Goal: Task Accomplishment & Management: Manage account settings

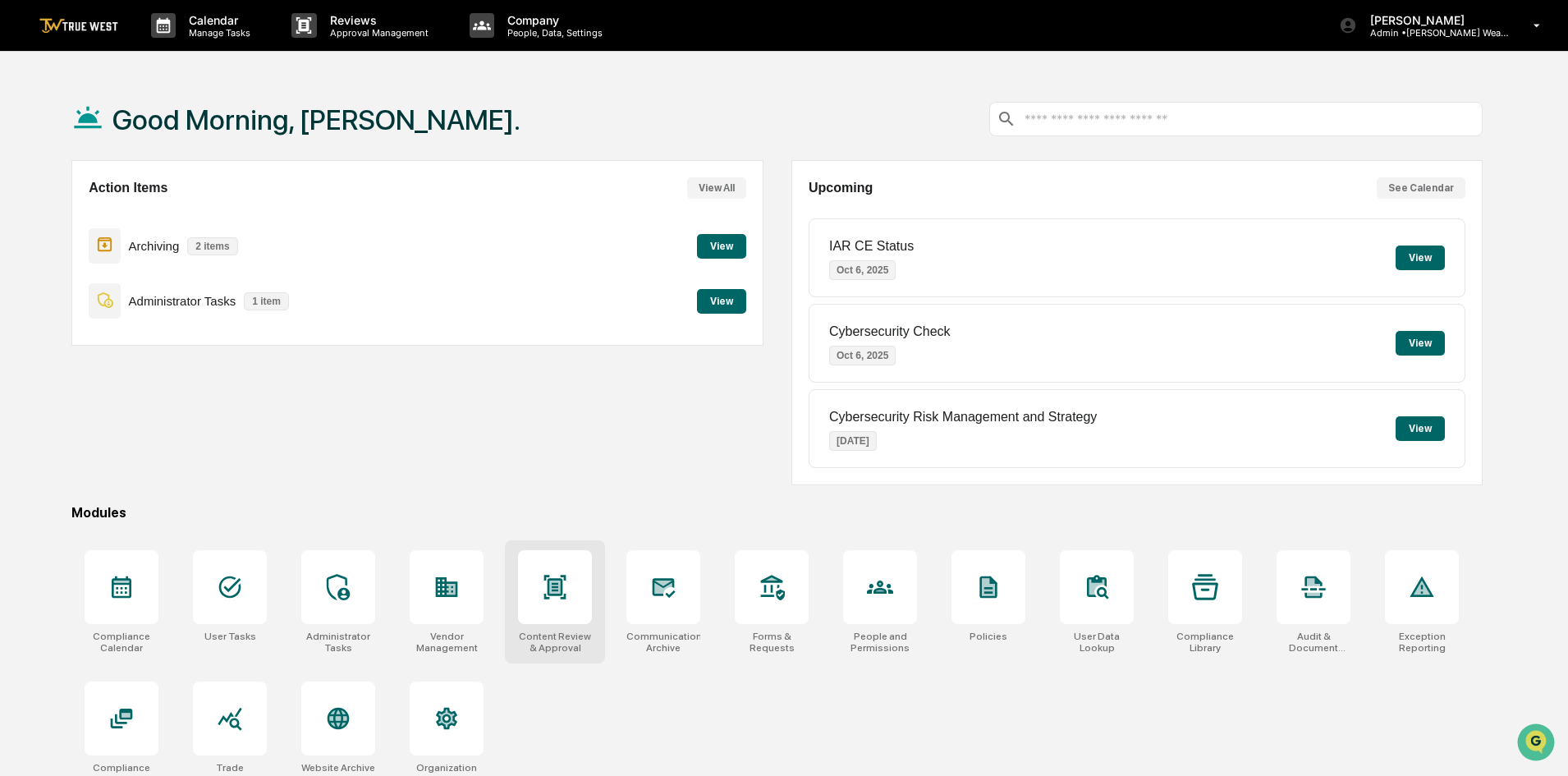
click at [541, 600] on icon at bounding box center [555, 587] width 26 height 26
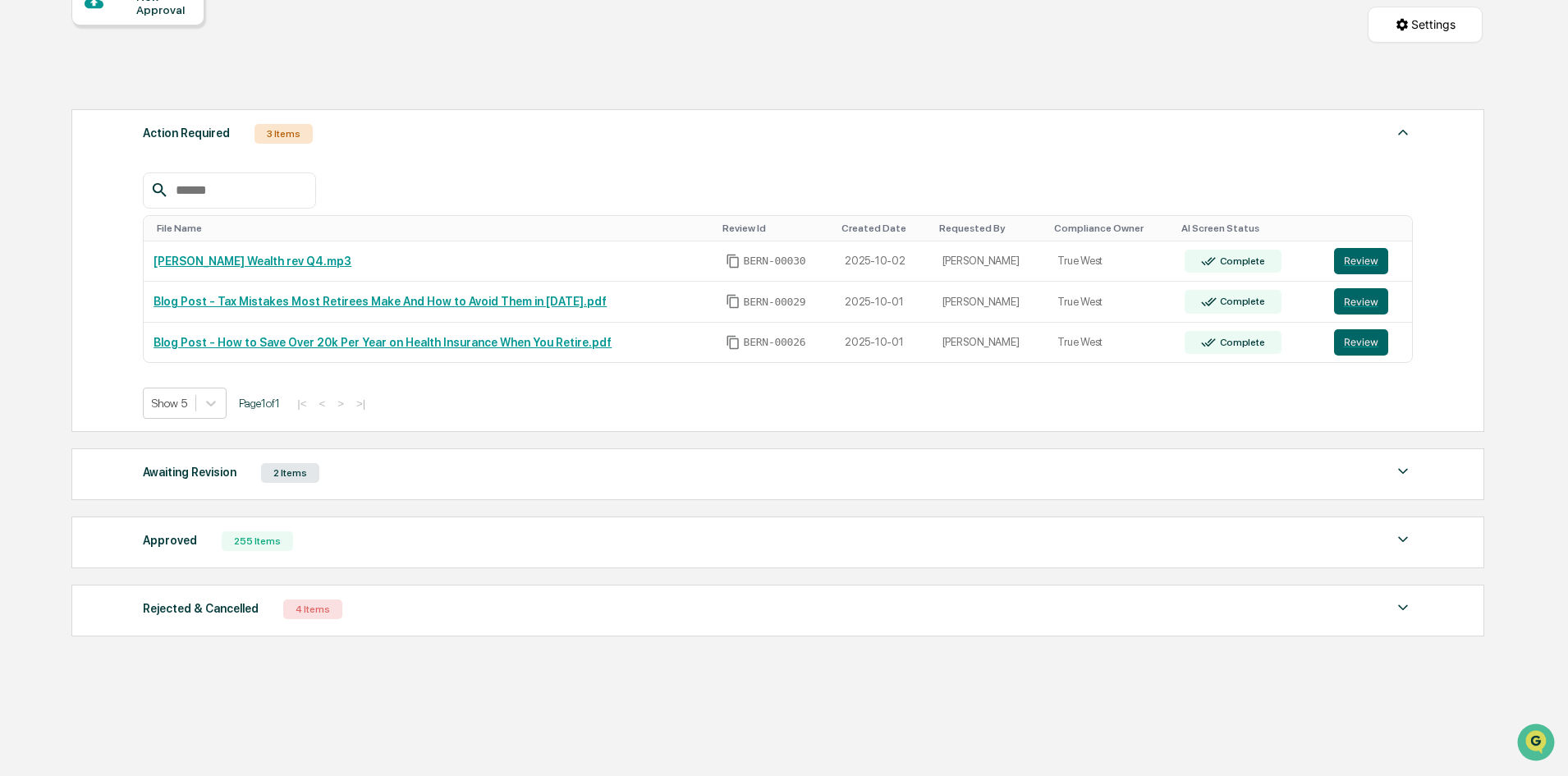
scroll to position [189, 0]
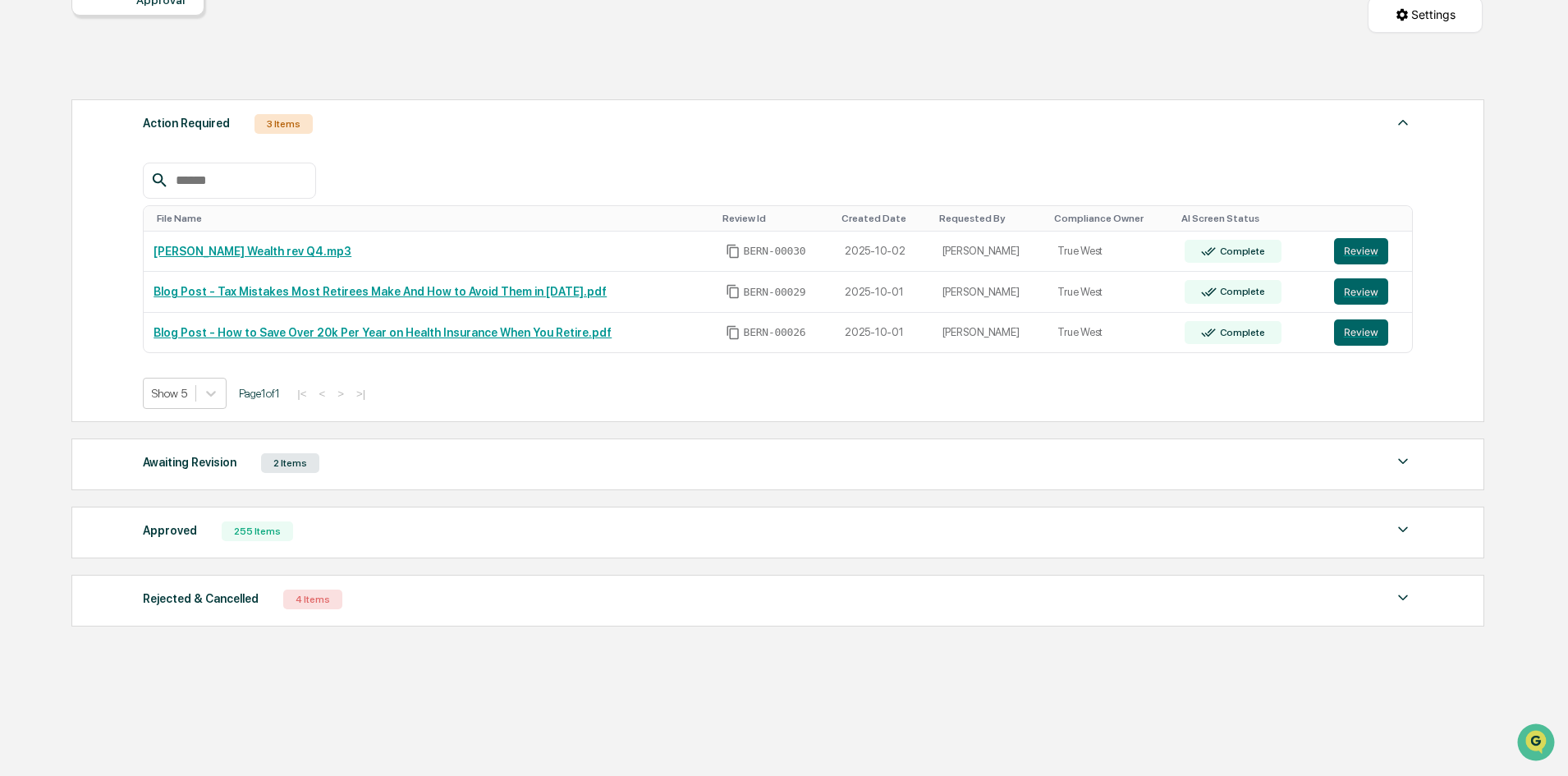
click at [256, 533] on div "255 Items" at bounding box center [257, 531] width 71 height 20
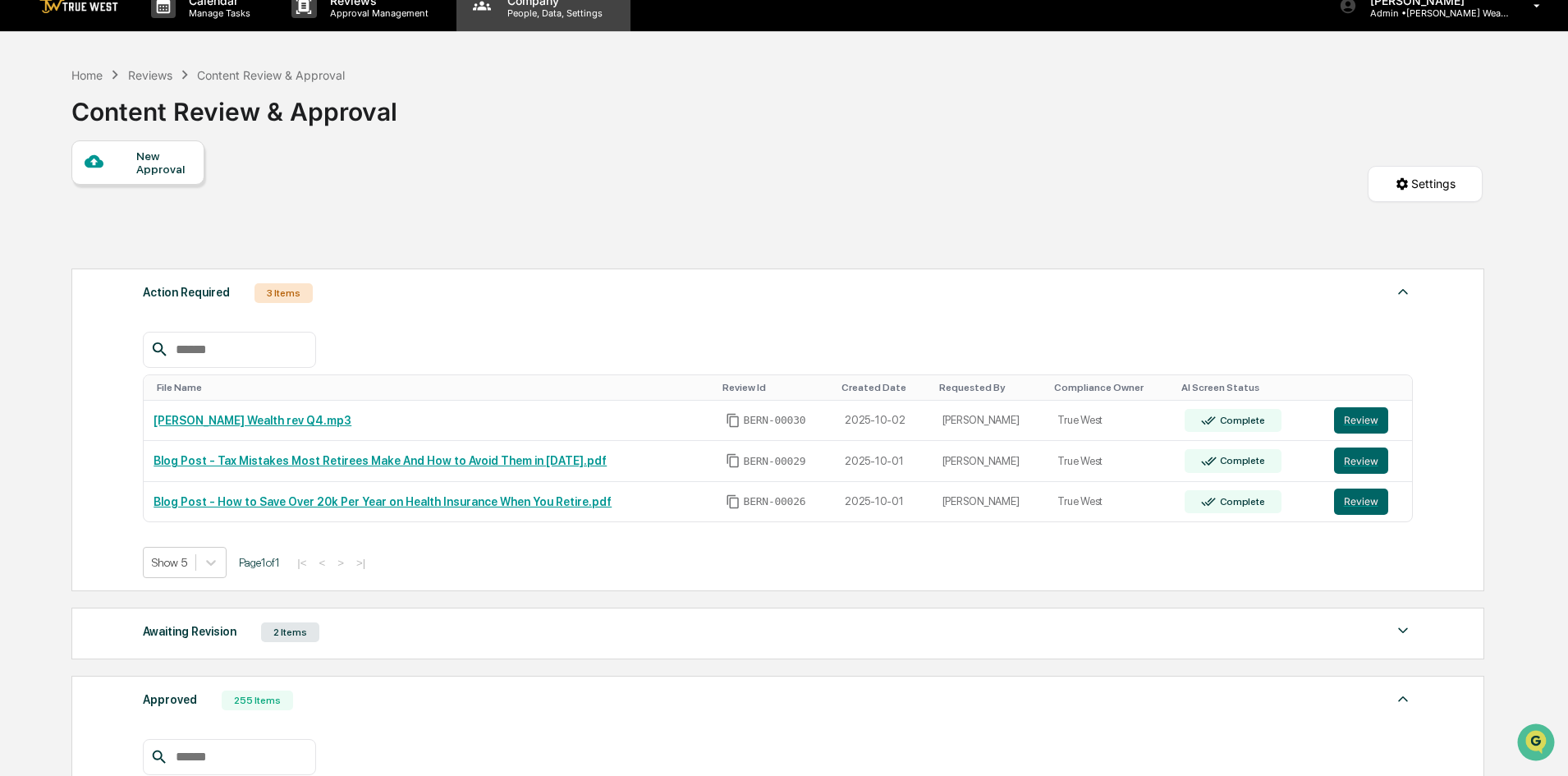
scroll to position [0, 0]
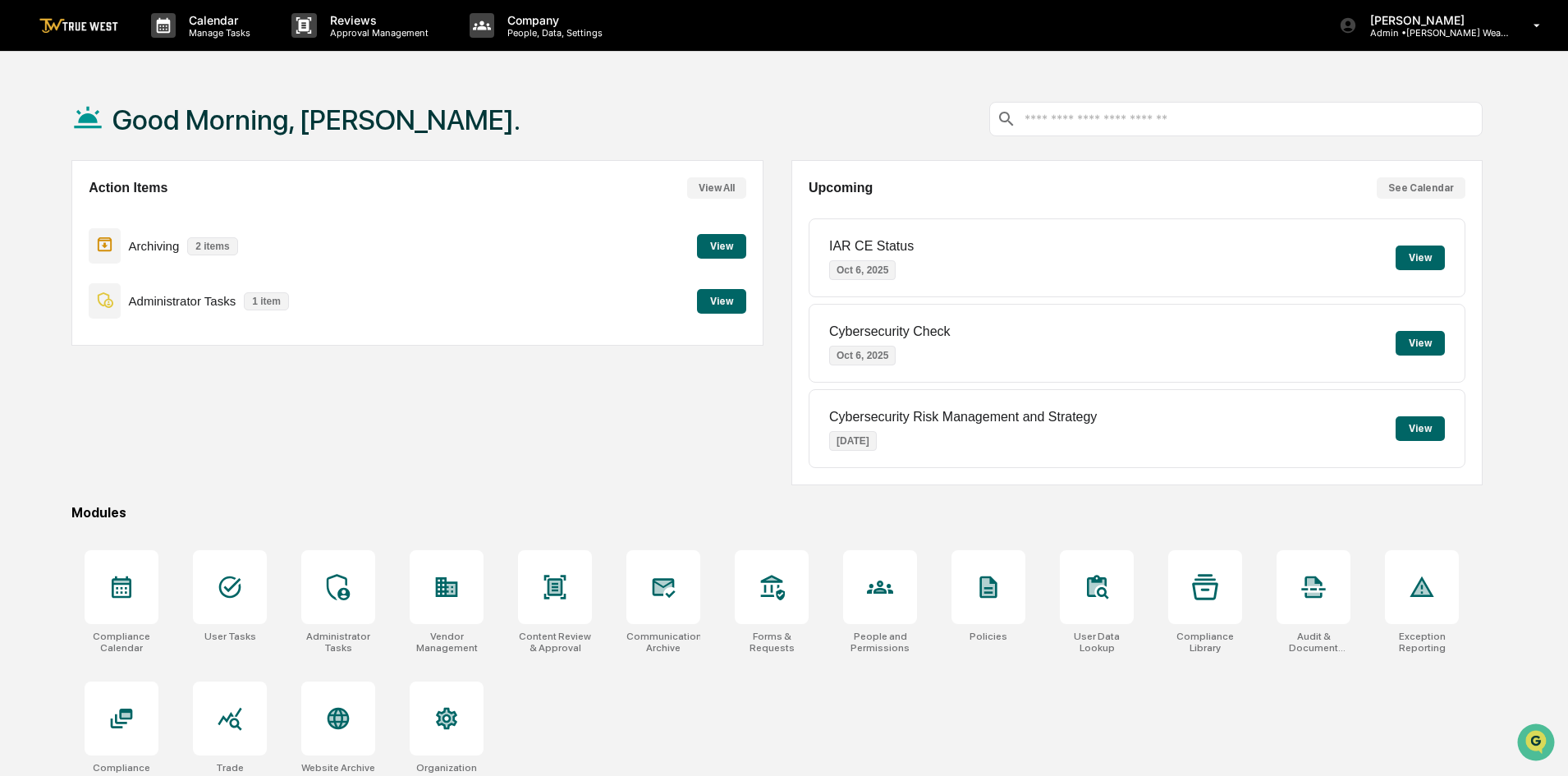
click at [715, 308] on button "View" at bounding box center [722, 301] width 49 height 24
click at [720, 249] on button "View" at bounding box center [722, 246] width 49 height 24
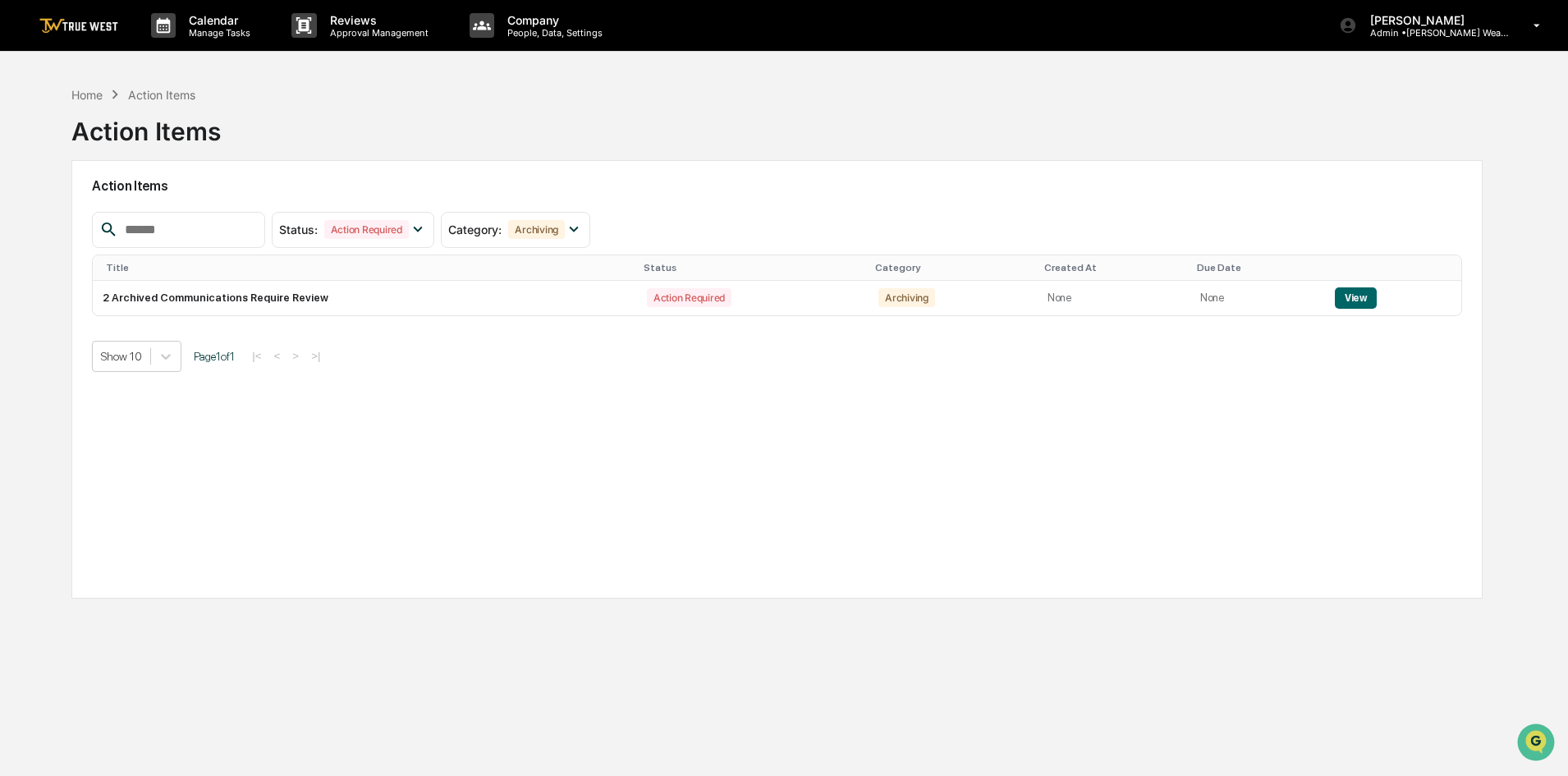
click at [76, 36] on link at bounding box center [88, 25] width 99 height 51
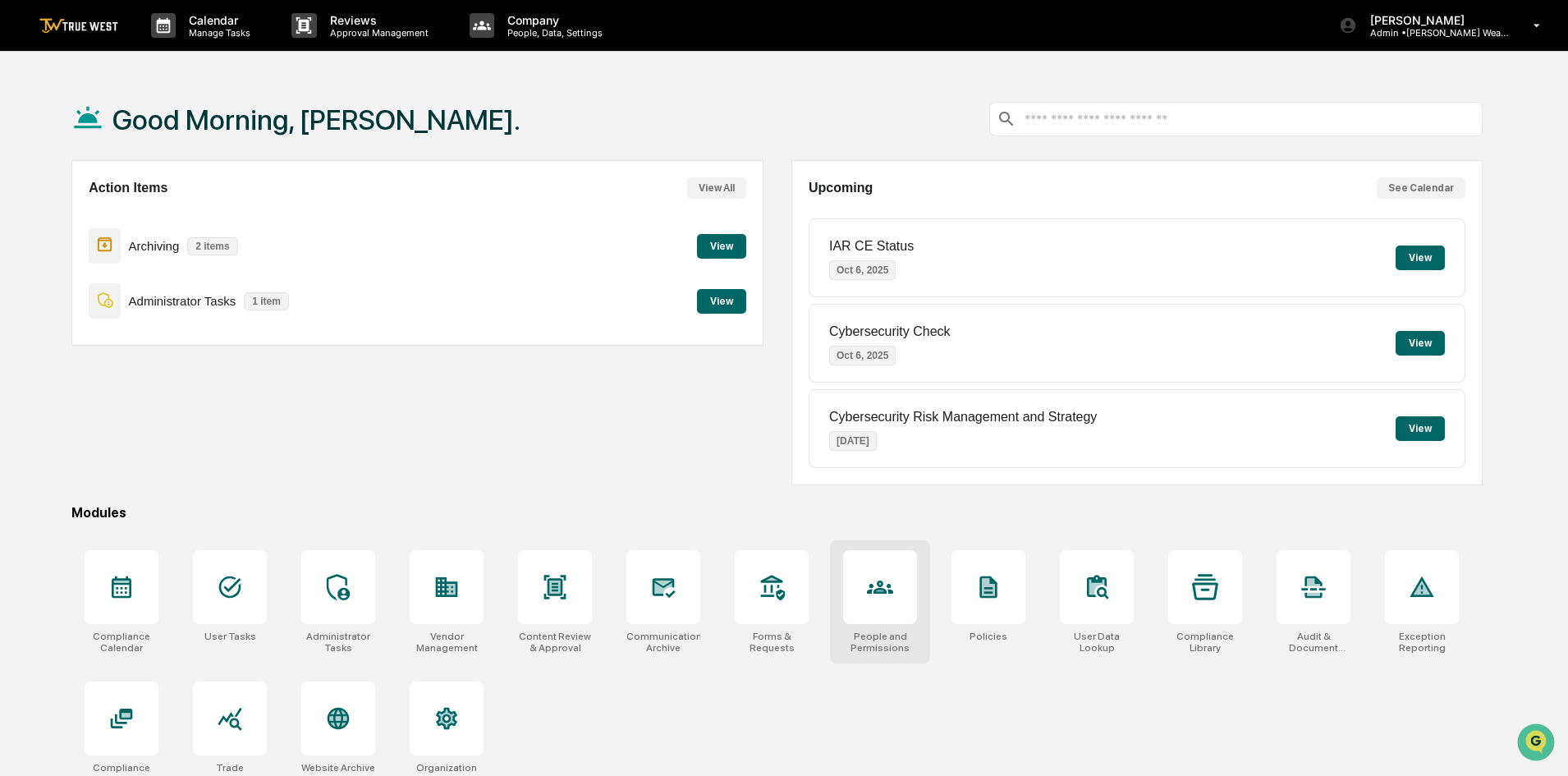
click at [872, 602] on div at bounding box center [880, 586] width 74 height 74
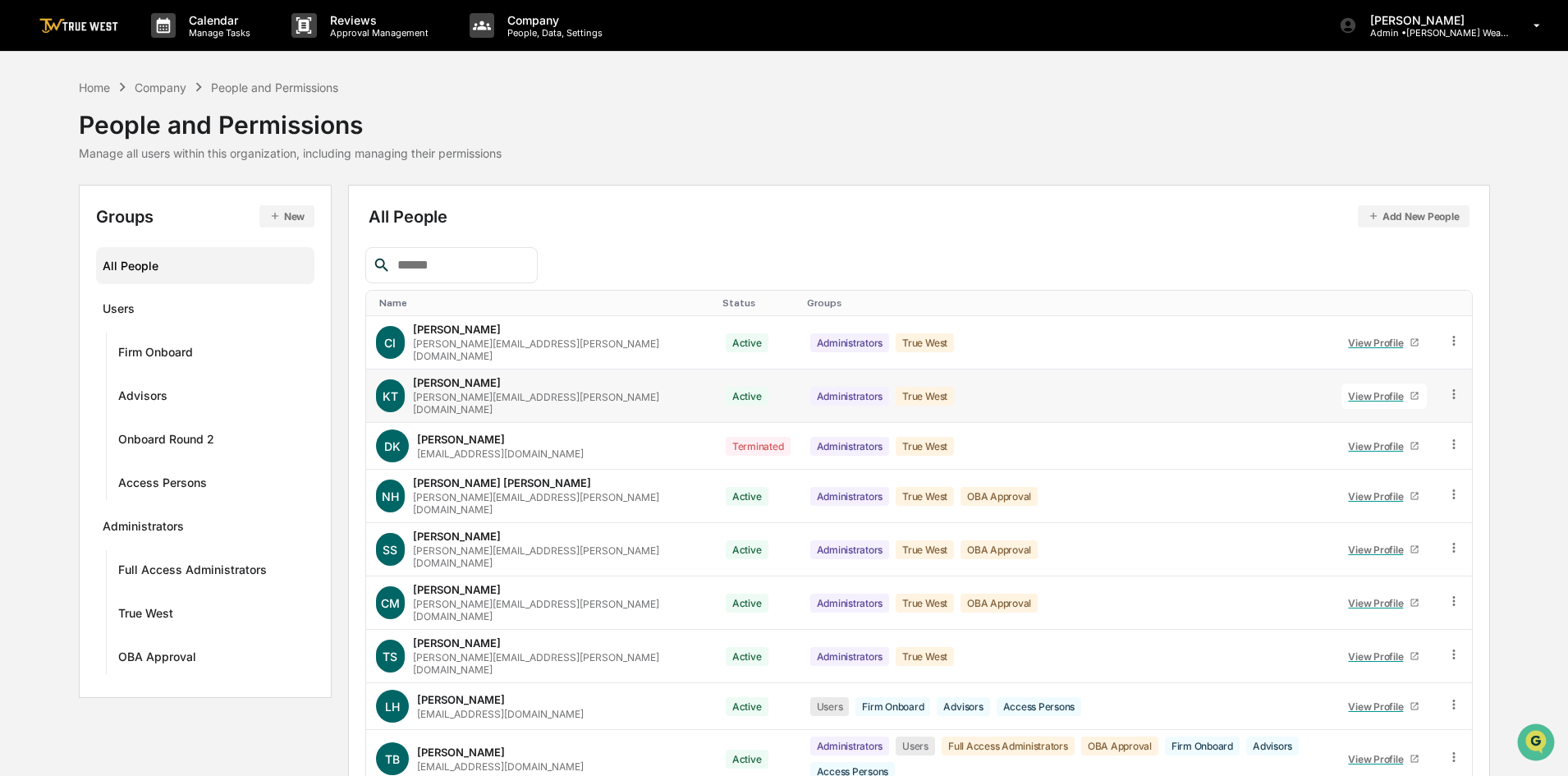
scroll to position [82, 0]
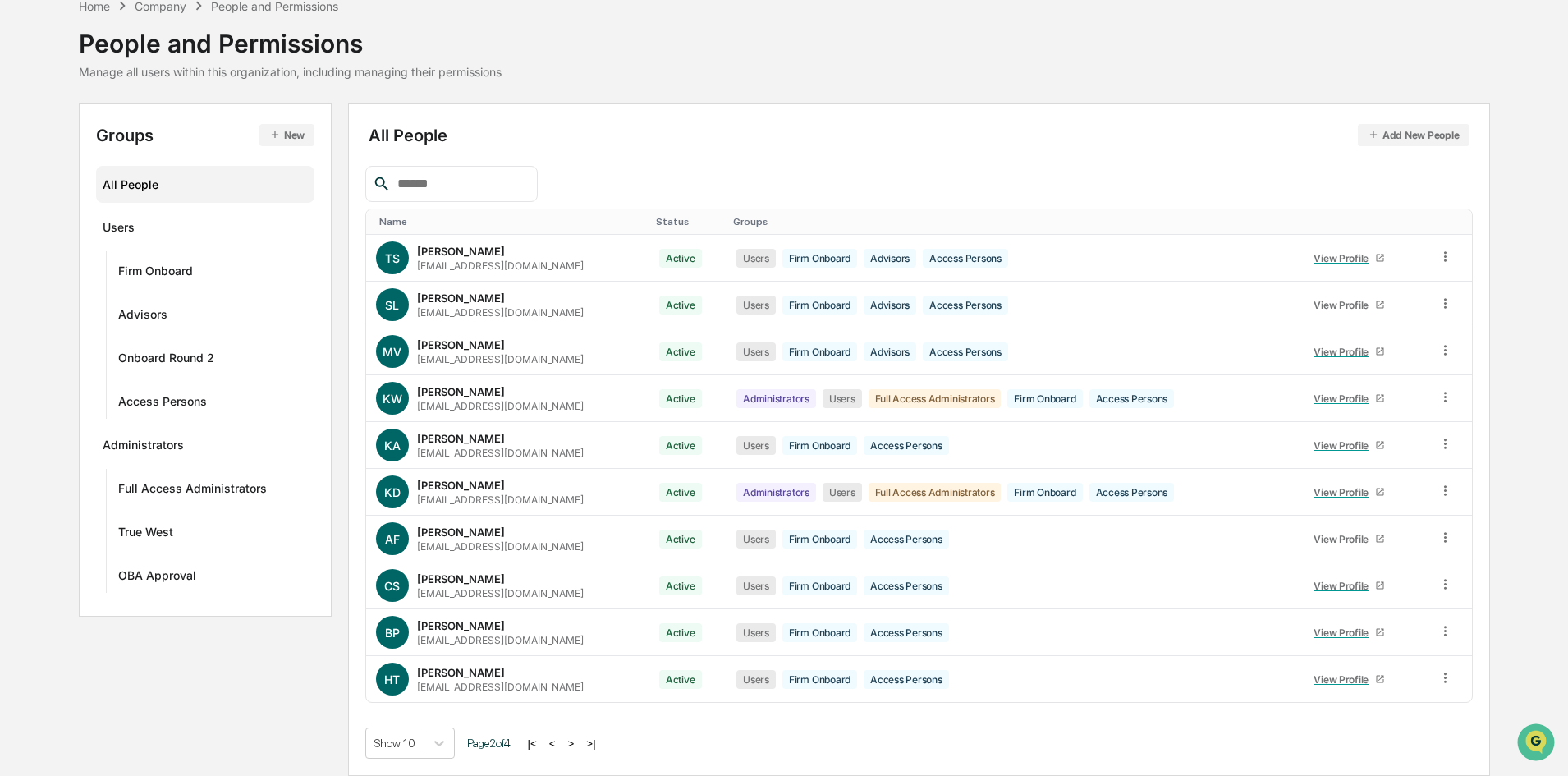
click at [576, 739] on button ">" at bounding box center [571, 743] width 16 height 14
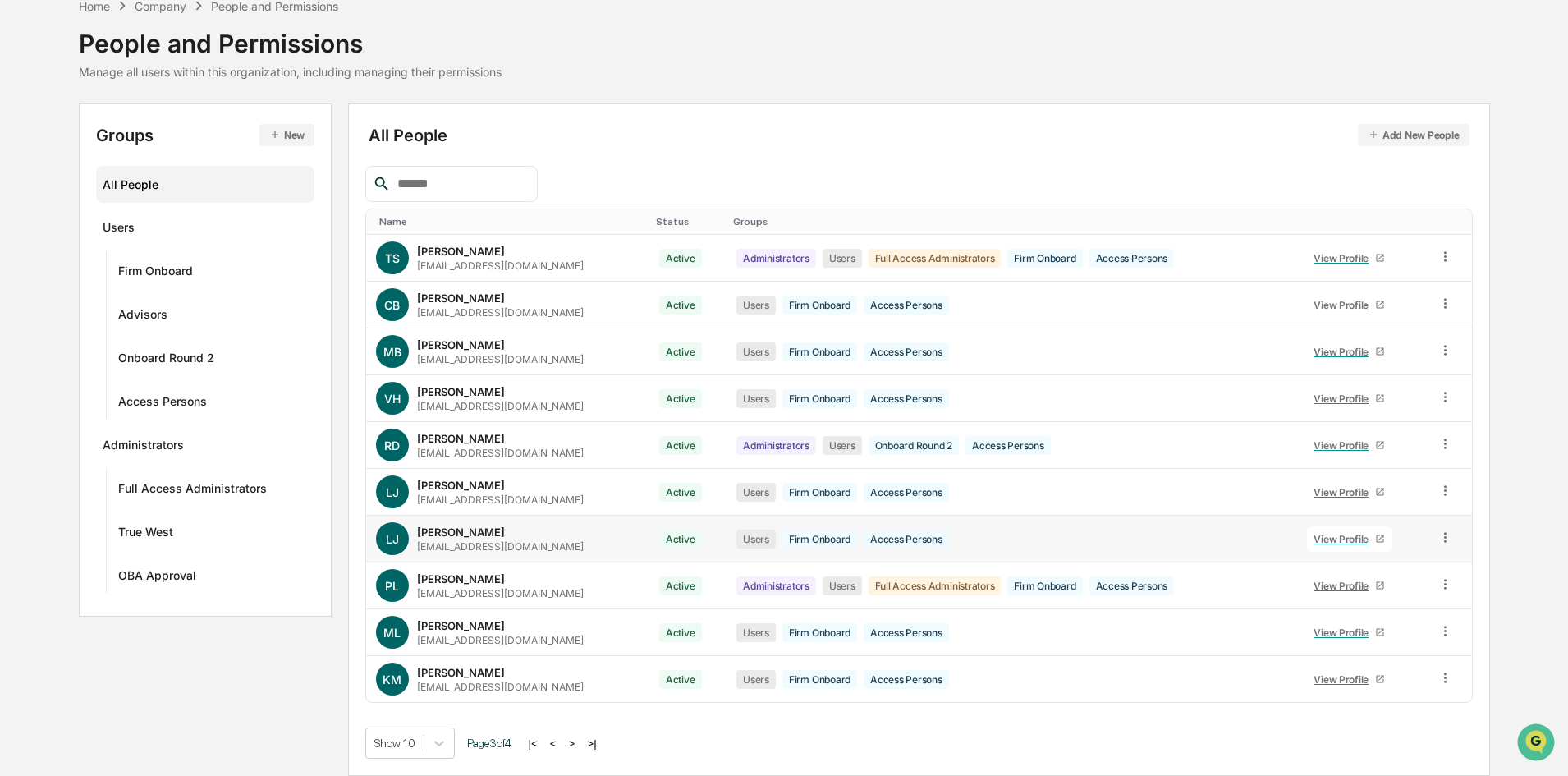
click at [584, 541] on div "LJ Leah Janicki ljanicki@bernicke.com" at bounding box center [508, 538] width 264 height 33
click at [581, 744] on button ">" at bounding box center [571, 743] width 16 height 14
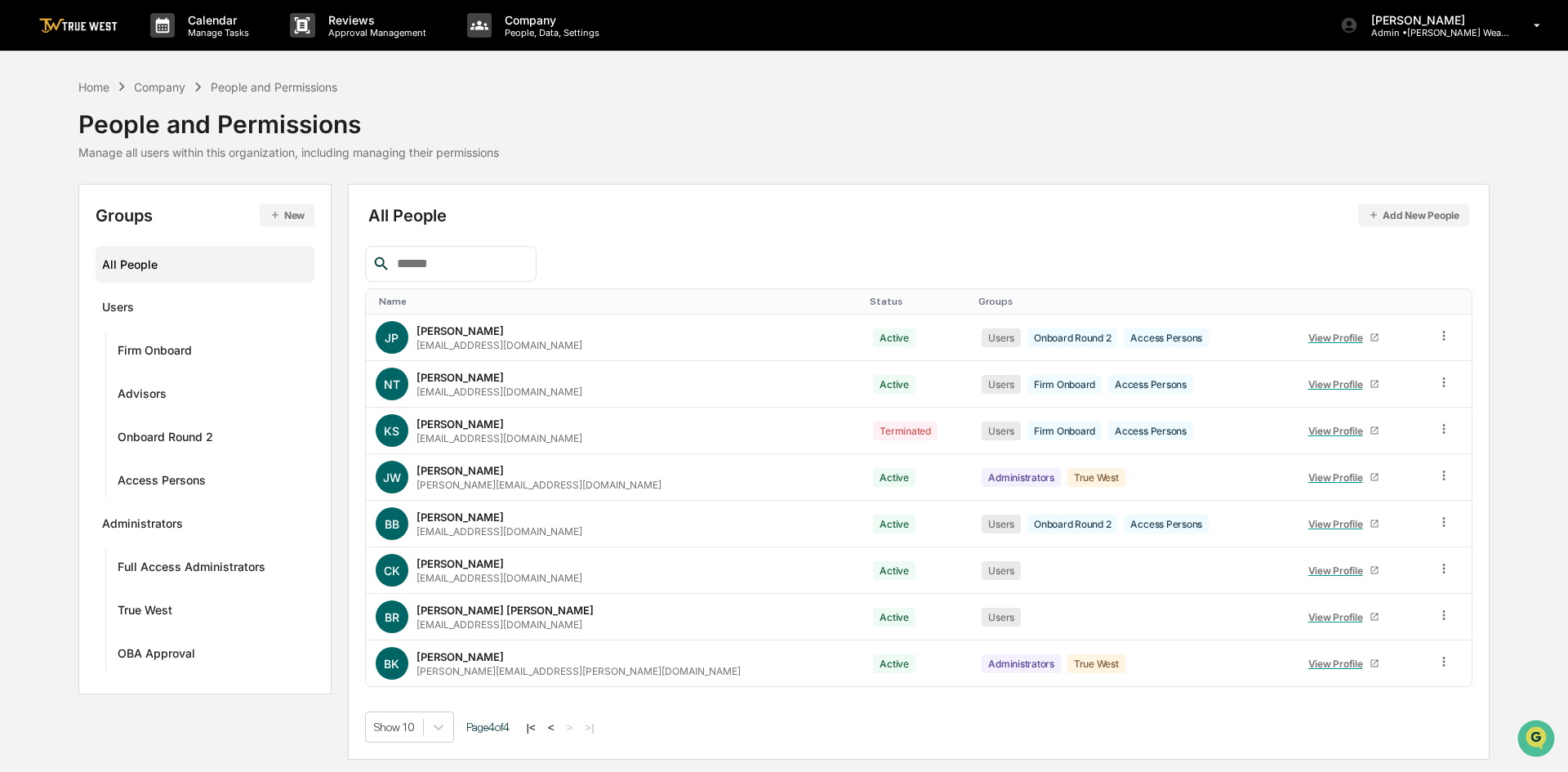
click at [559, 731] on button "<" at bounding box center [551, 727] width 16 height 14
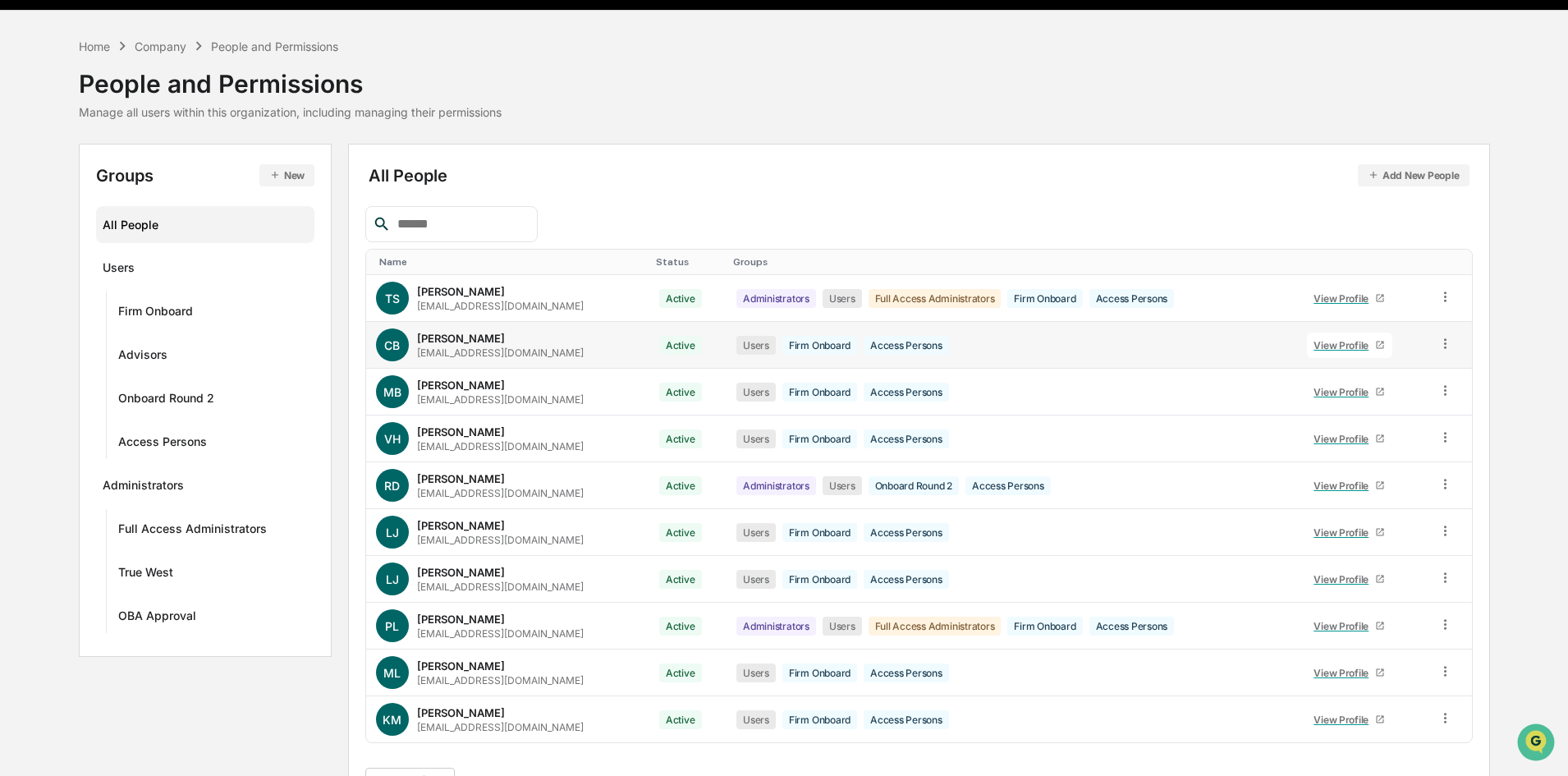
scroll to position [82, 0]
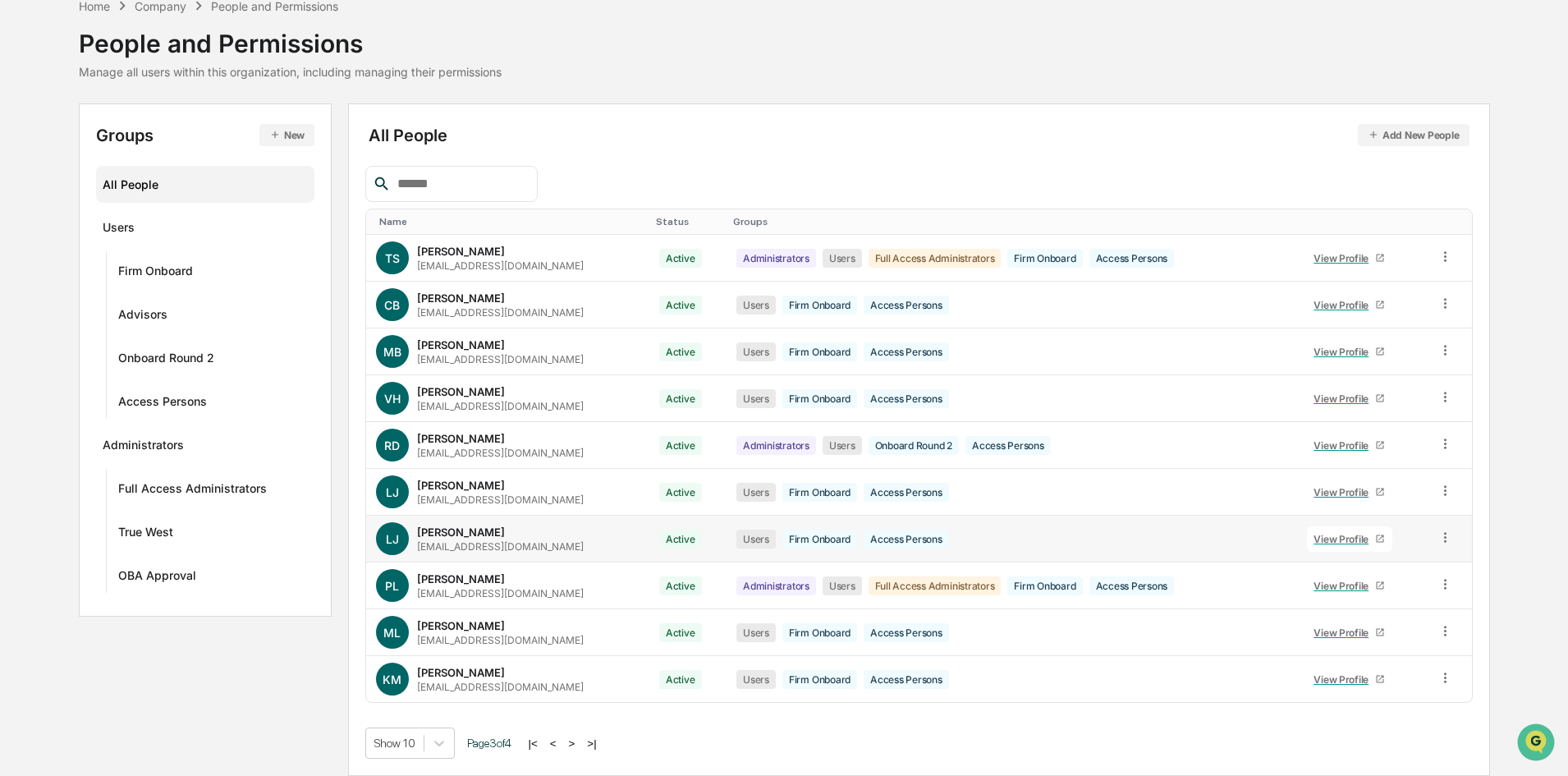
click at [1450, 537] on icon at bounding box center [1445, 537] width 16 height 16
click at [1388, 594] on div "Change Status" at bounding box center [1369, 597] width 141 height 20
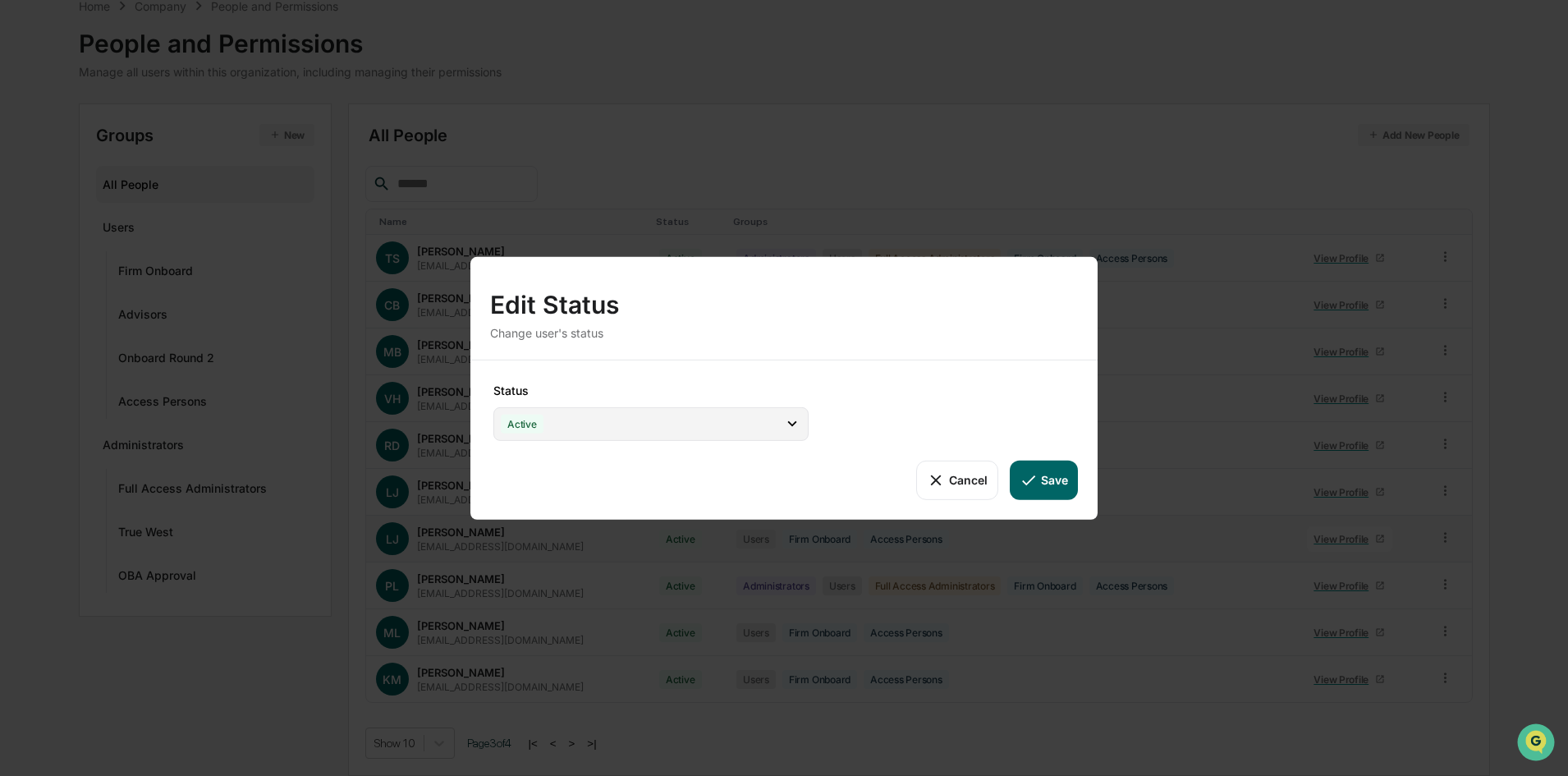
click at [762, 414] on div "Active" at bounding box center [651, 423] width 315 height 34
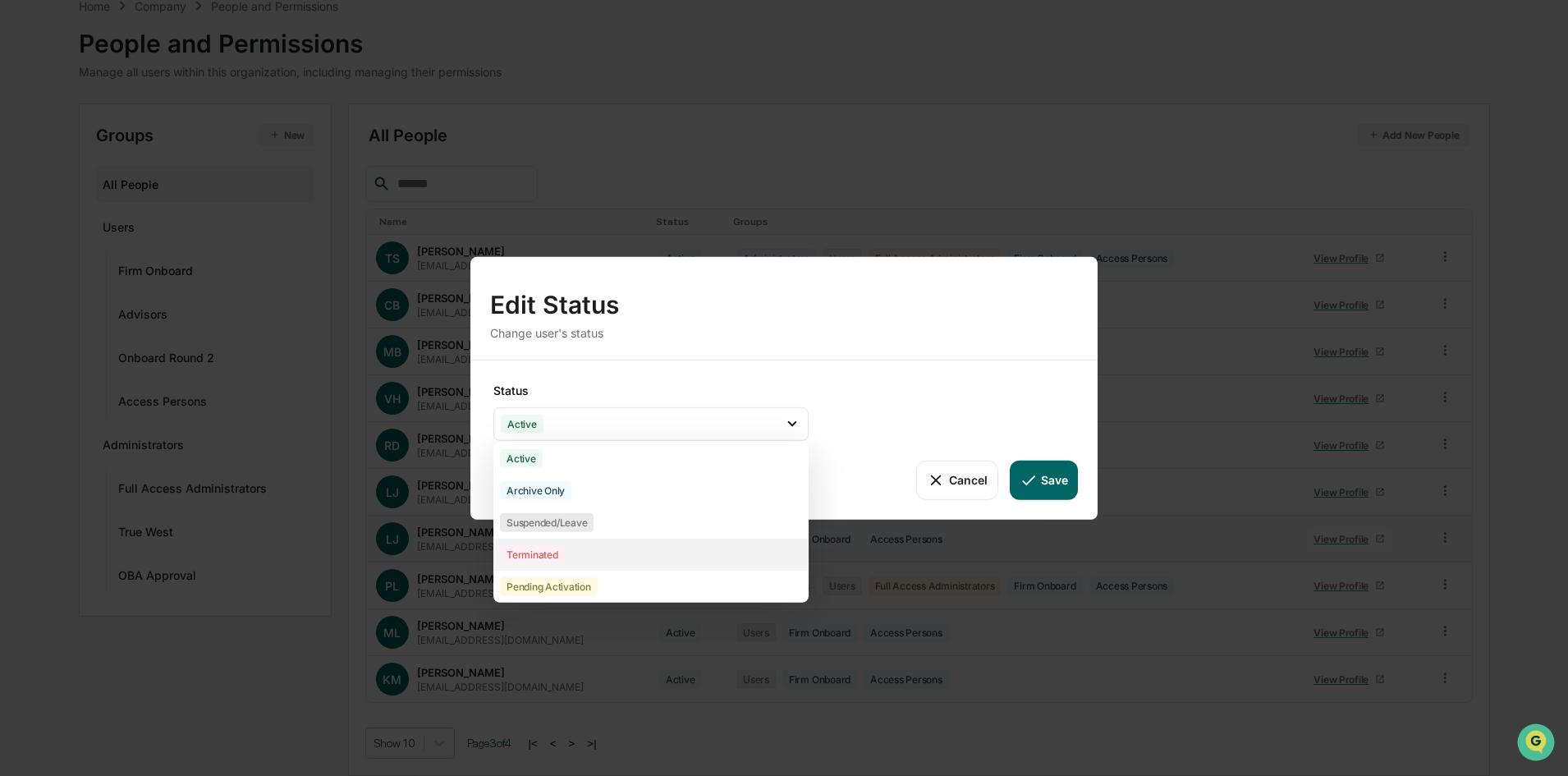
click at [581, 559] on div "Terminated" at bounding box center [651, 554] width 315 height 32
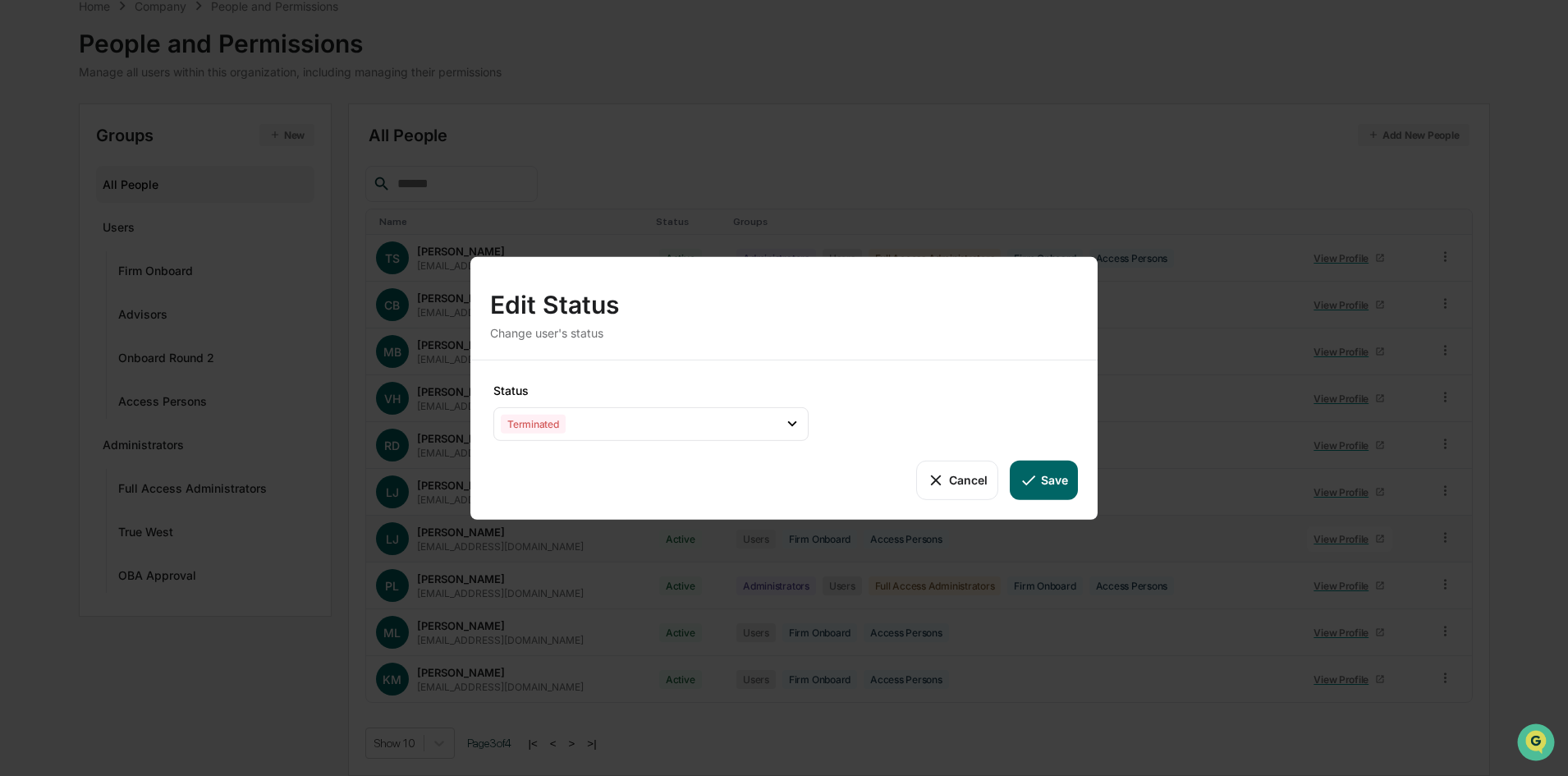
click at [1035, 481] on icon at bounding box center [1028, 479] width 18 height 18
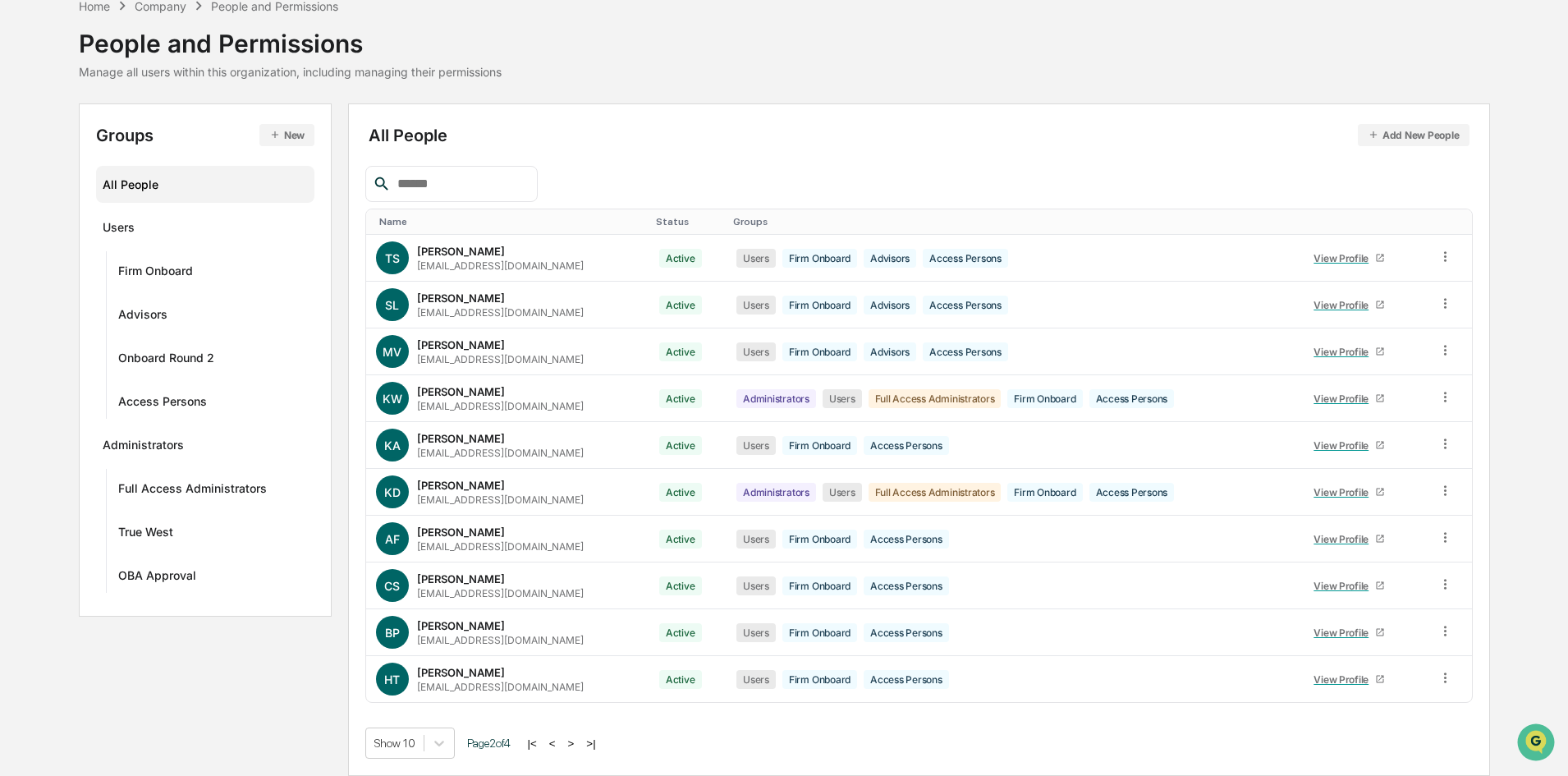
click at [580, 747] on button ">" at bounding box center [571, 743] width 16 height 14
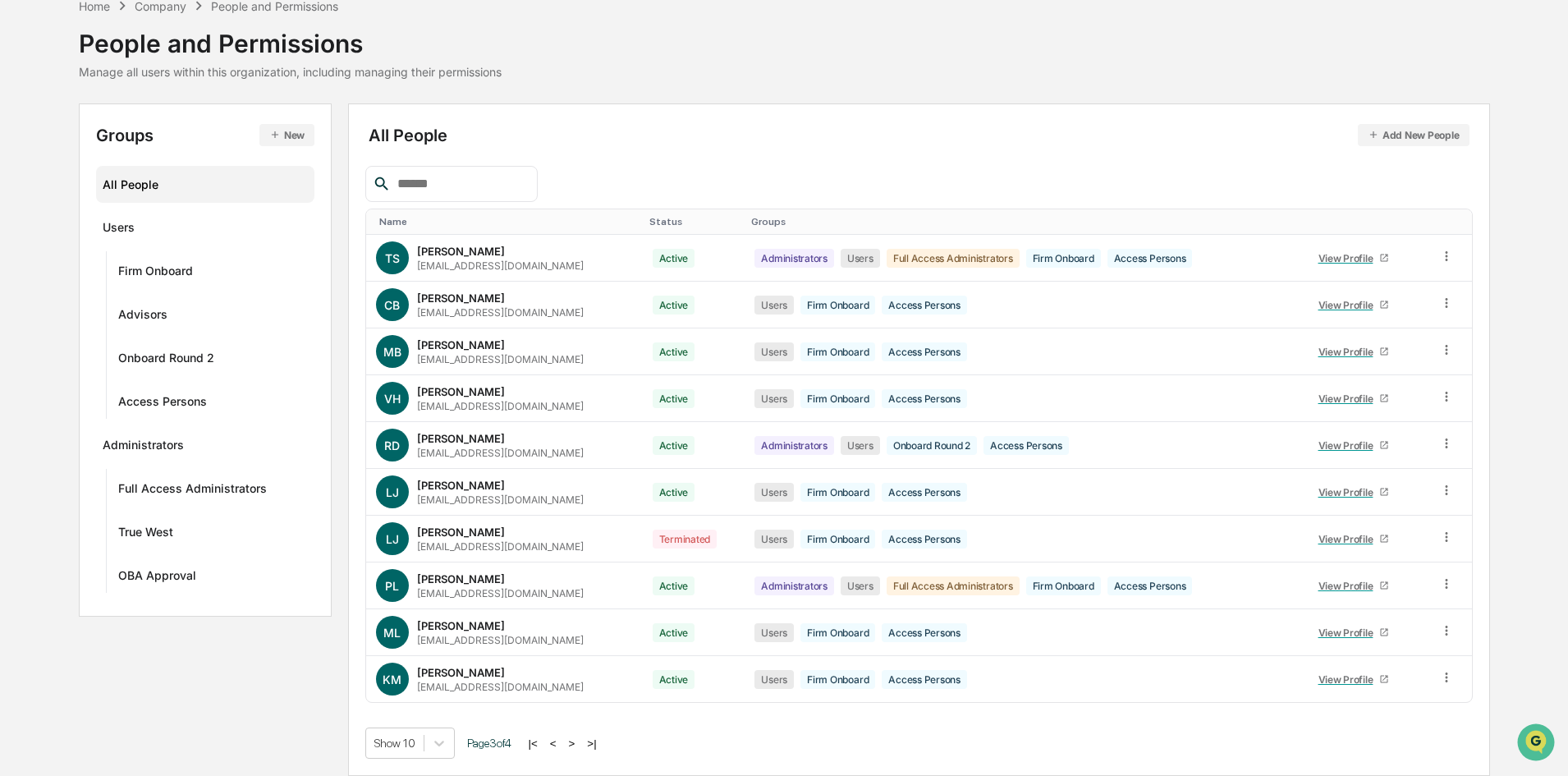
click at [581, 747] on button ">" at bounding box center [571, 743] width 16 height 14
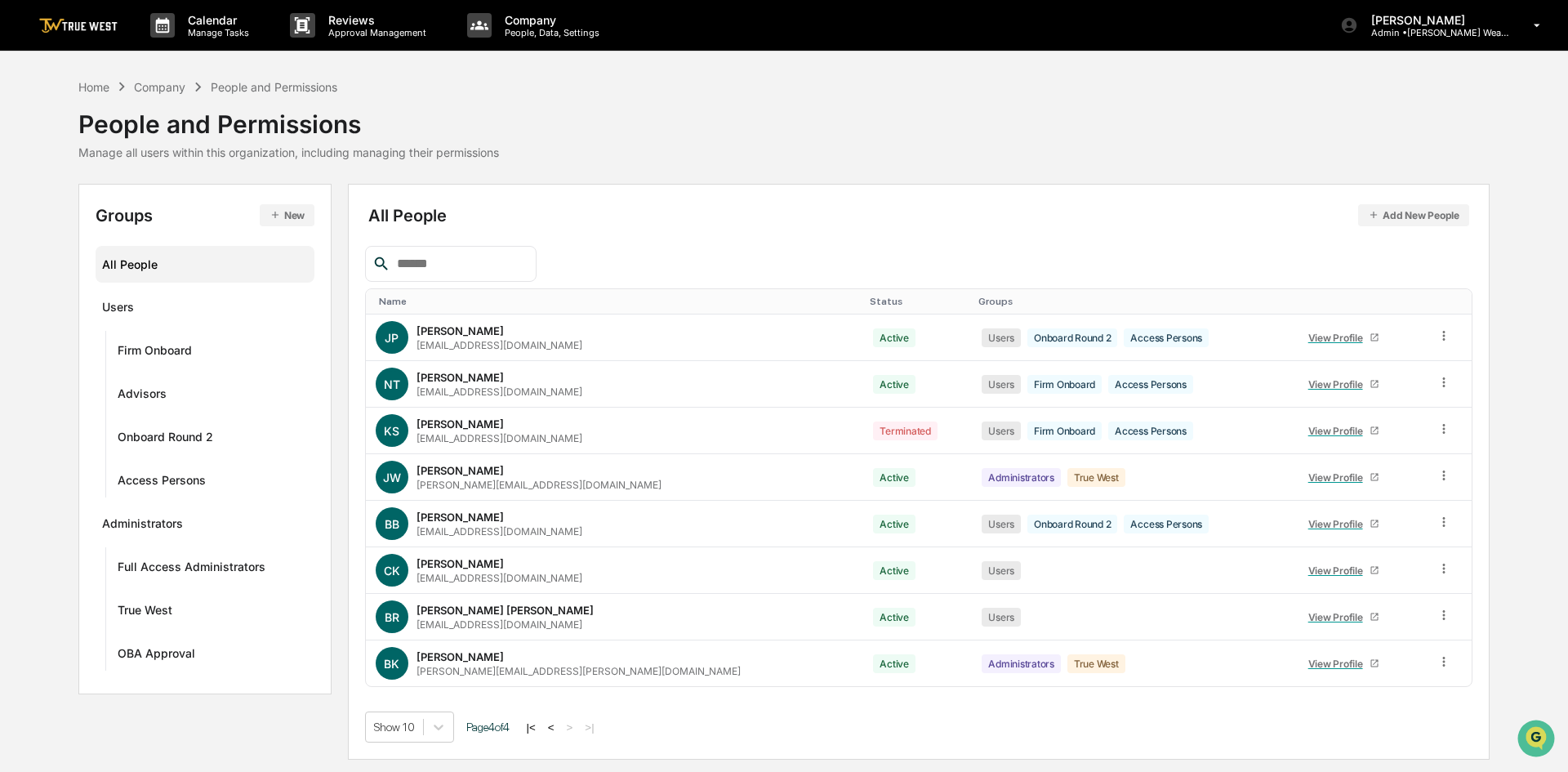
click at [557, 728] on button "<" at bounding box center [551, 727] width 16 height 14
